Goal: Information Seeking & Learning: Learn about a topic

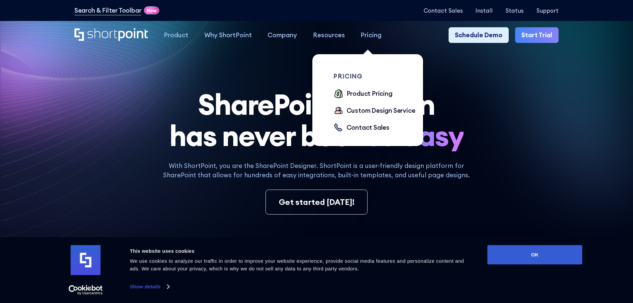
click at [373, 38] on div "Pricing" at bounding box center [371, 35] width 21 height 10
click at [364, 98] on div "Product Pricing" at bounding box center [370, 94] width 46 height 10
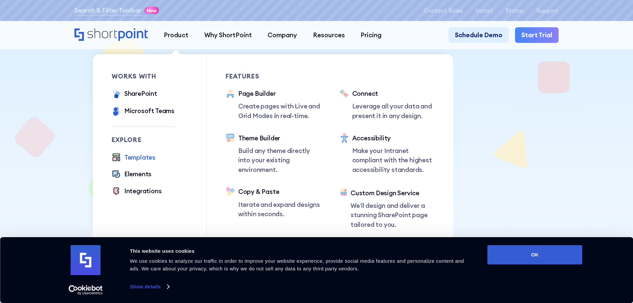
click at [132, 156] on div "Templates" at bounding box center [139, 158] width 31 height 10
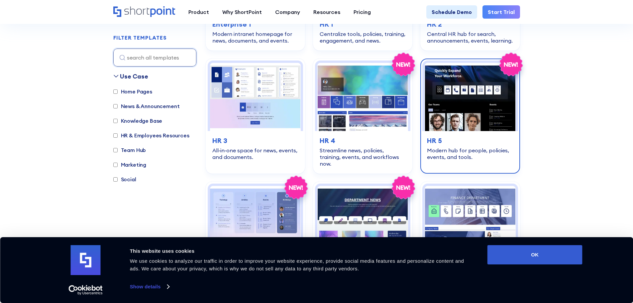
scroll to position [299, 0]
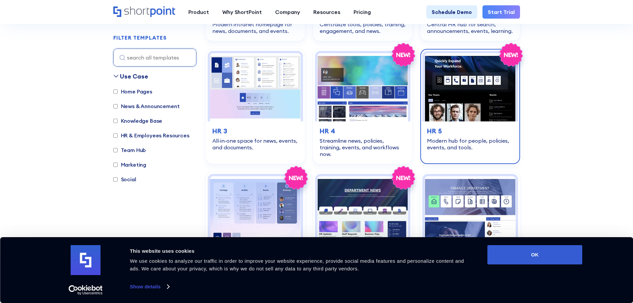
click at [459, 88] on img at bounding box center [470, 87] width 91 height 68
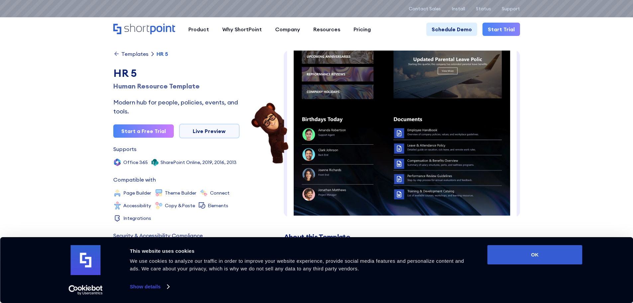
scroll to position [33, 0]
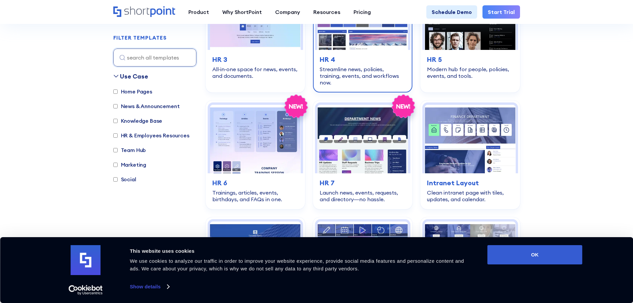
scroll to position [432, 0]
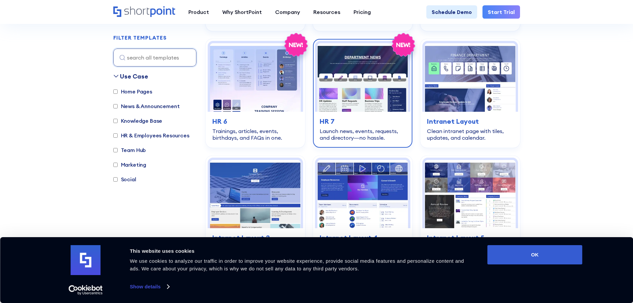
click at [361, 94] on img at bounding box center [362, 77] width 91 height 68
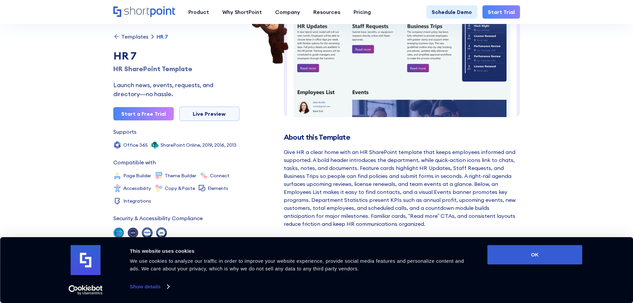
scroll to position [133, 0]
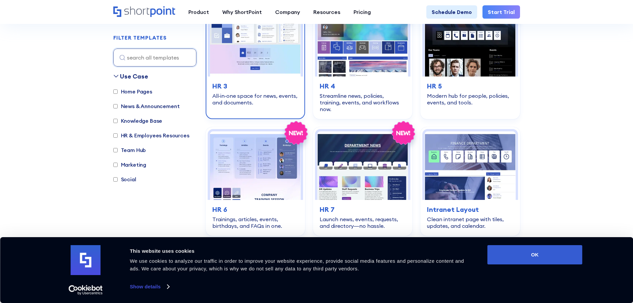
scroll to position [332, 0]
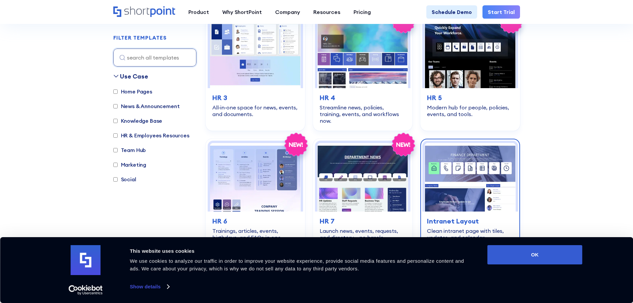
click at [464, 157] on img at bounding box center [470, 177] width 91 height 68
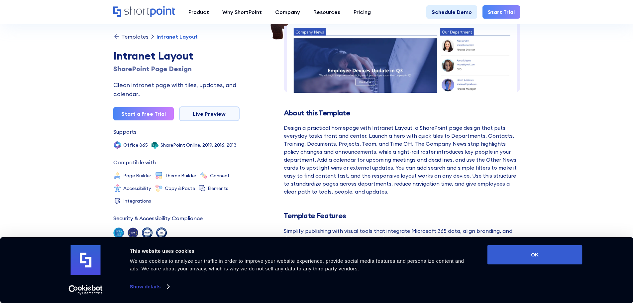
scroll to position [133, 0]
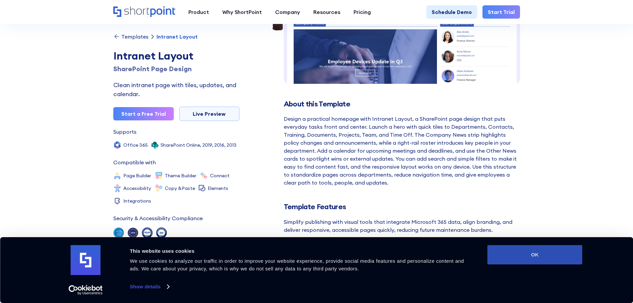
click at [505, 257] on button "OK" at bounding box center [534, 254] width 95 height 19
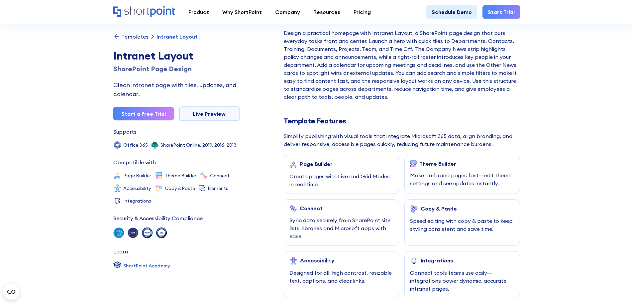
scroll to position [233, 0]
